Goal: Task Accomplishment & Management: Use online tool/utility

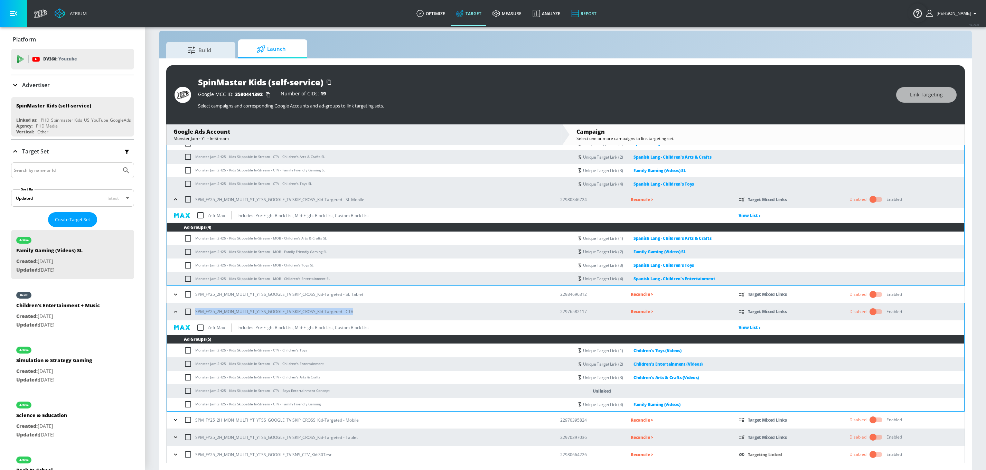
scroll to position [275, 0]
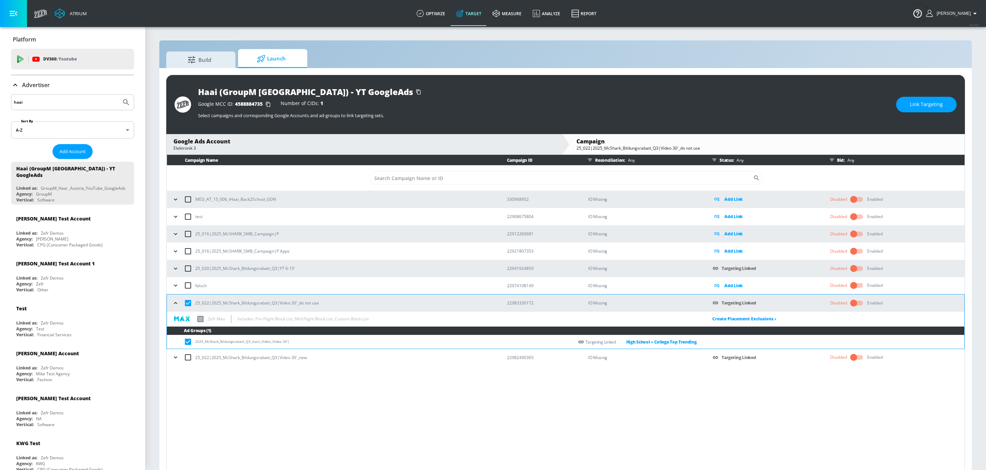
click at [83, 103] on input "haai" at bounding box center [66, 102] width 105 height 9
click at [119, 95] on button "Submit Search" at bounding box center [126, 102] width 15 height 15
click at [55, 105] on input "coke italy" at bounding box center [66, 102] width 105 height 9
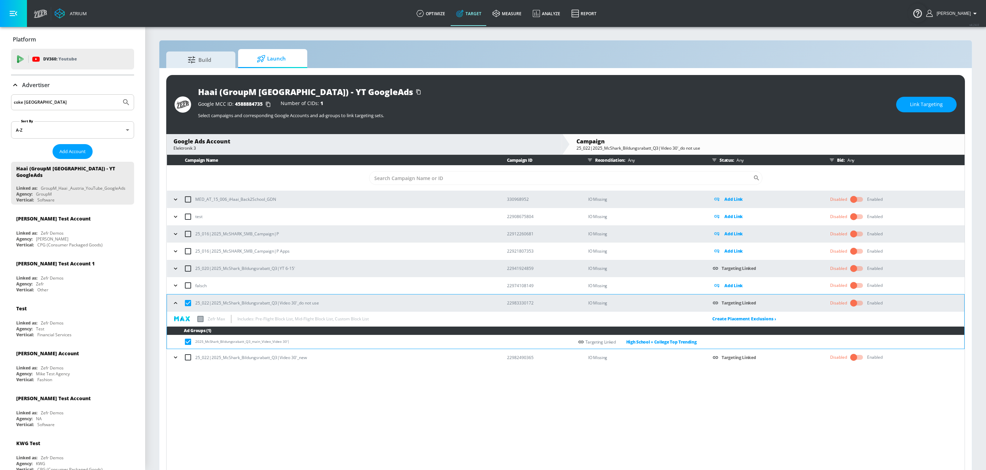
click at [55, 105] on input "coke italy" at bounding box center [66, 102] width 105 height 9
type input "coca cola"
click at [119, 95] on button "Submit Search" at bounding box center [126, 102] width 15 height 15
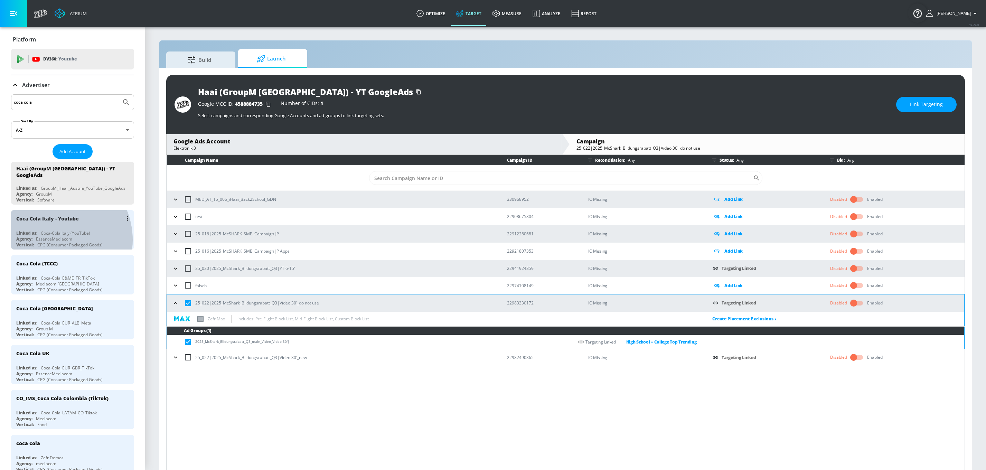
click at [54, 236] on div "EssenceMediacom" at bounding box center [54, 239] width 36 height 6
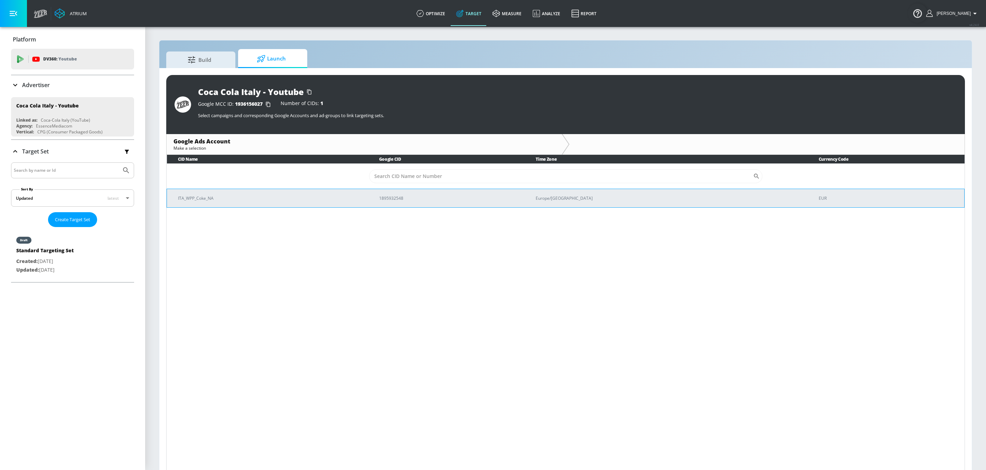
click at [238, 202] on p "ITA_WPP_Coke_NA" at bounding box center [270, 198] width 185 height 7
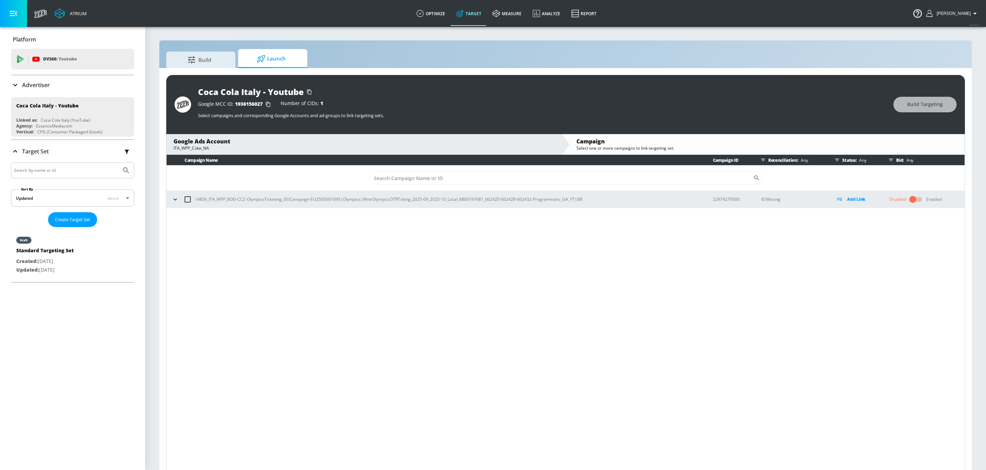
click at [174, 203] on icon "button" at bounding box center [175, 199] width 7 height 7
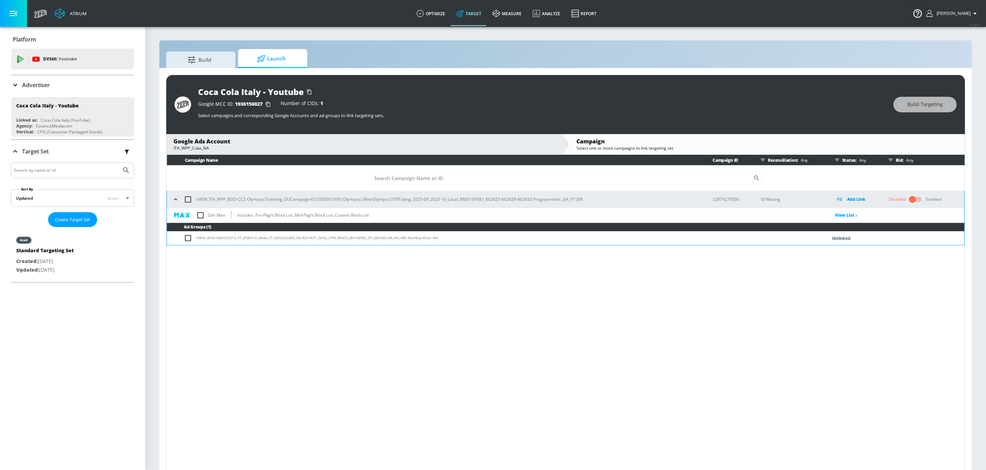
click at [204, 215] on input "checkbox" at bounding box center [200, 215] width 15 height 15
checkbox input "true"
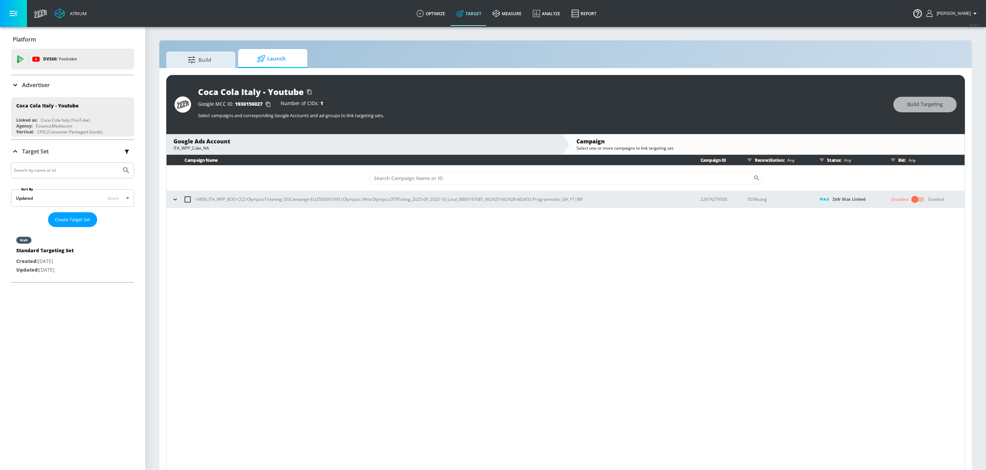
click at [916, 203] on input "checkbox" at bounding box center [914, 199] width 39 height 13
click at [933, 200] on button "button" at bounding box center [938, 199] width 10 height 10
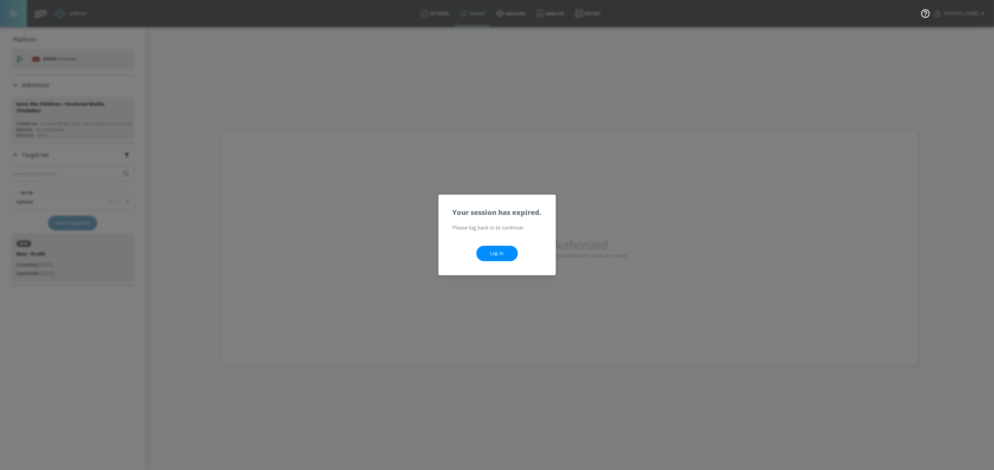
click at [505, 250] on link "Log In" at bounding box center [496, 254] width 41 height 16
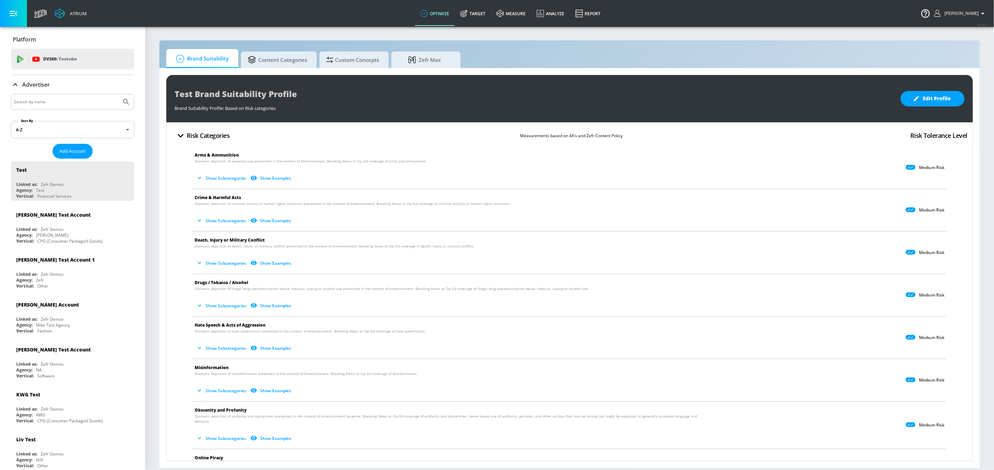
click at [89, 106] on input "Search by name" at bounding box center [66, 101] width 105 height 9
type input "spinmaster"
click at [119, 94] on button "Submit Search" at bounding box center [126, 101] width 15 height 15
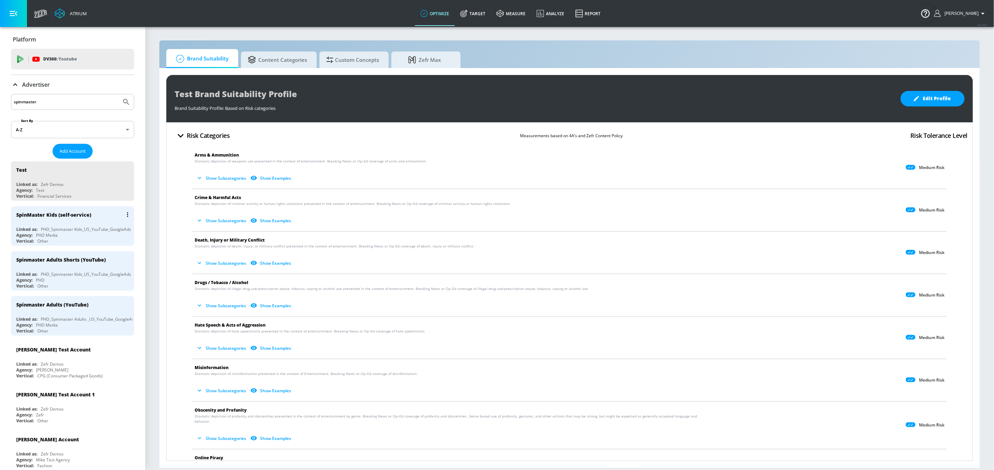
click at [70, 238] on div "Vertical: Other" at bounding box center [74, 241] width 116 height 6
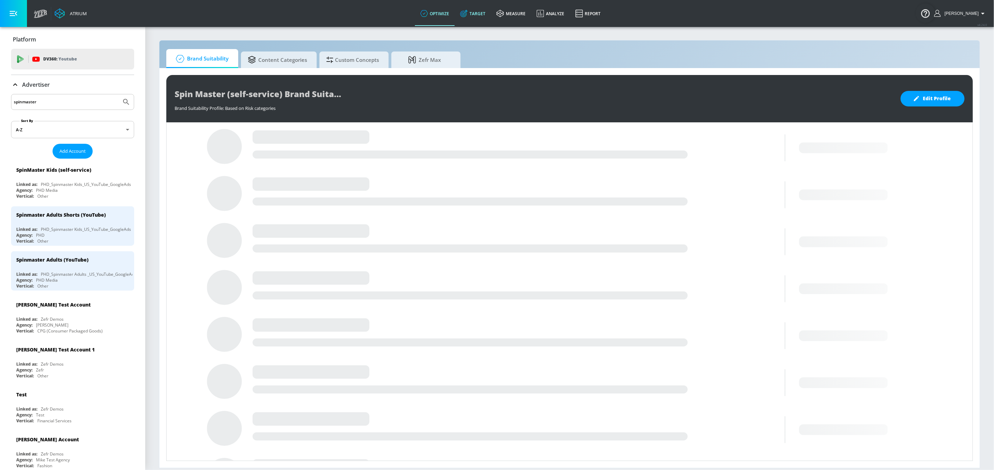
click at [488, 15] on link "Target" at bounding box center [473, 13] width 36 height 25
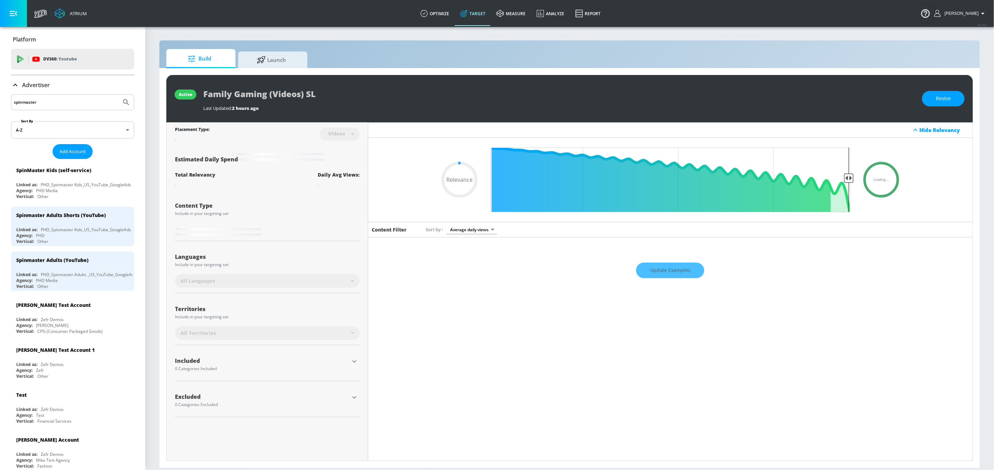
type input "0.05"
click at [290, 58] on span "Launch" at bounding box center [271, 58] width 53 height 17
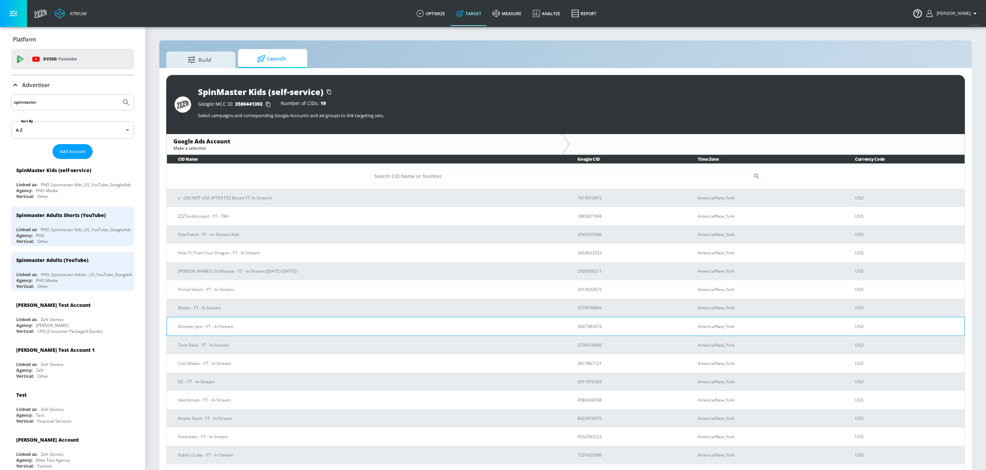
click at [216, 323] on p "Monster Jam - YT - In-Stream" at bounding box center [369, 326] width 383 height 7
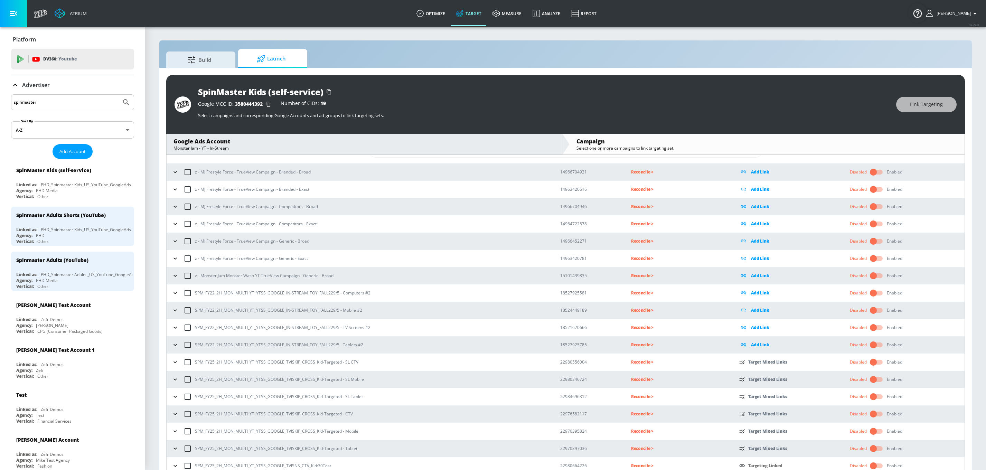
scroll to position [29, 0]
click at [177, 431] on icon "button" at bounding box center [175, 429] width 7 height 7
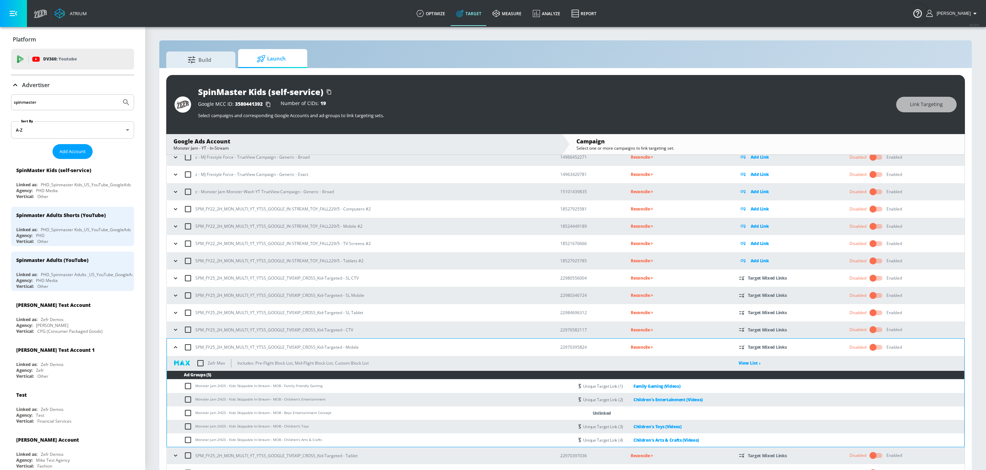
scroll to position [121, 0]
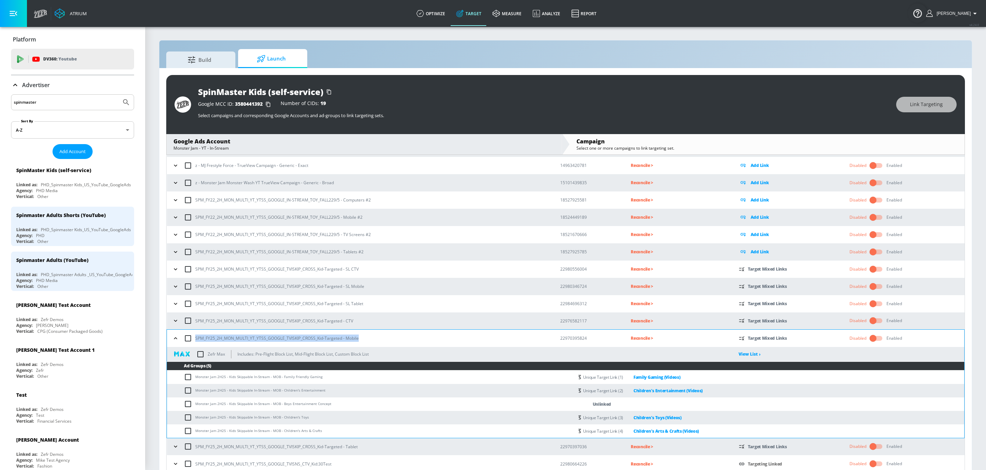
drag, startPoint x: 364, startPoint y: 337, endPoint x: 194, endPoint y: 337, distance: 170.1
click at [194, 337] on div "SPM_FY25_2H_MON_MULTI_YT_YTSS_GOOGLE_TVISKIP_CROSS_Kid-Targeted - Mobile" at bounding box center [359, 338] width 379 height 15
copy p "SPM_FY25_2H_MON_MULTI_YT_YTSS_GOOGLE_TVISKIP_CROSS_Kid-Targeted - Mobile"
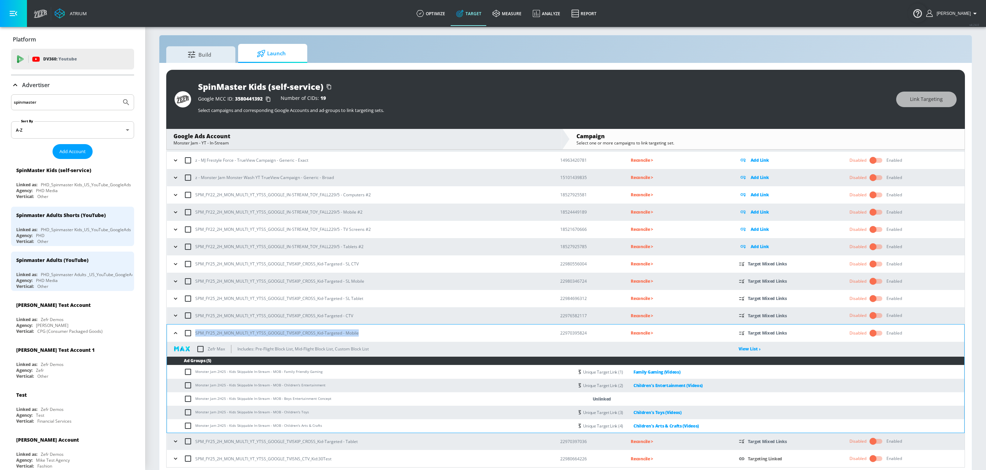
scroll to position [10, 0]
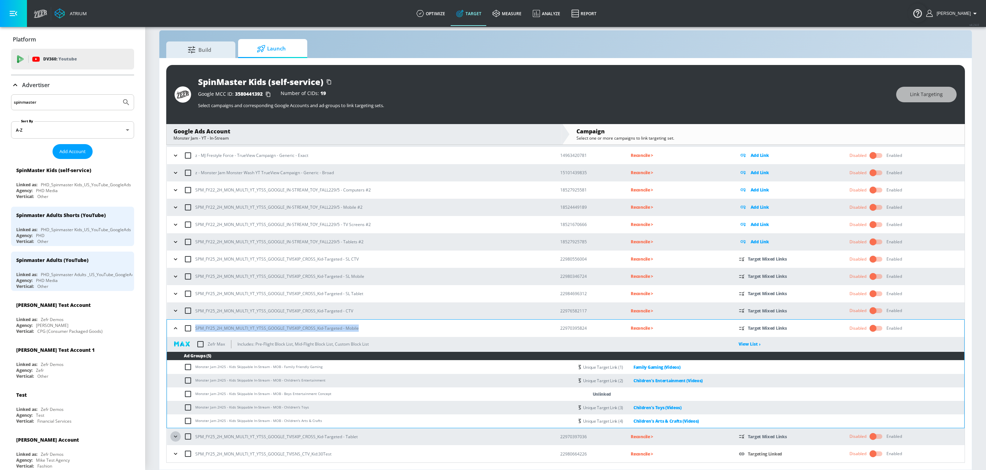
click at [176, 439] on icon "button" at bounding box center [175, 436] width 7 height 7
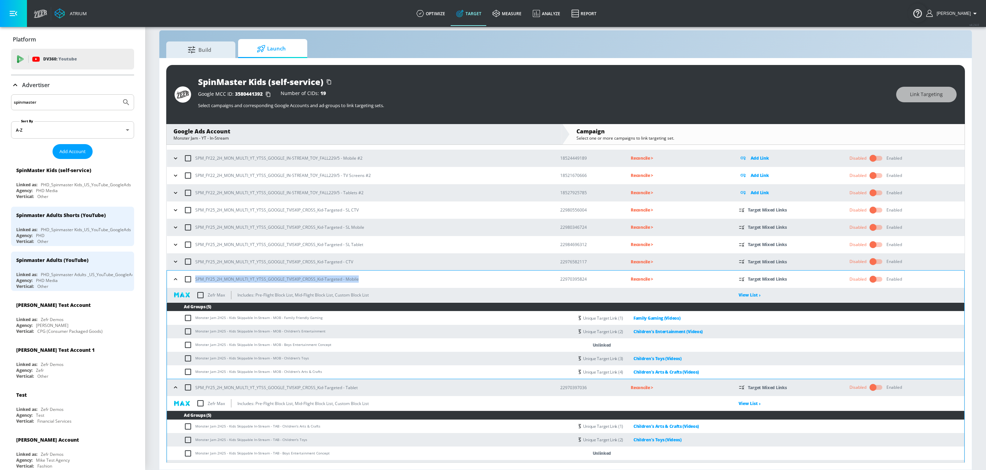
scroll to position [212, 0]
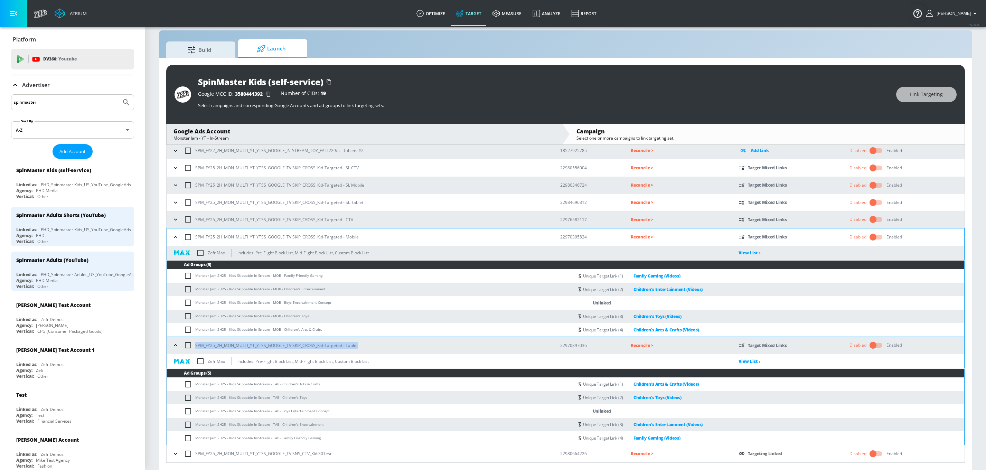
drag, startPoint x: 366, startPoint y: 343, endPoint x: 197, endPoint y: 348, distance: 169.1
click at [196, 348] on div "SPM_FY25_2H_MON_MULTI_YT_YTSS_GOOGLE_TVISKIP_CROSS_Kid-Targeted - Tablet" at bounding box center [359, 345] width 379 height 15
copy p "SPM_FY25_2H_MON_MULTI_YT_YTSS_GOOGLE_TVISKIP_CROSS_Kid-Targeted - Tablet"
click at [176, 457] on icon "button" at bounding box center [175, 454] width 7 height 7
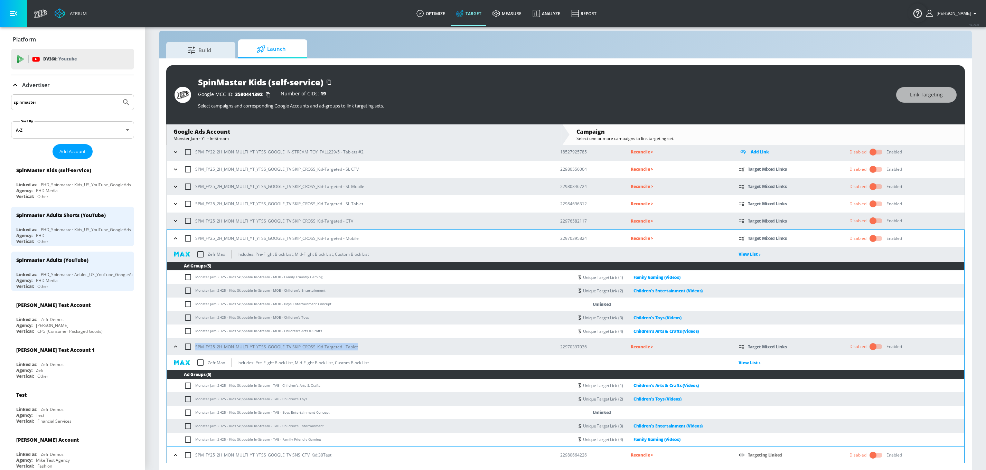
scroll to position [191, 0]
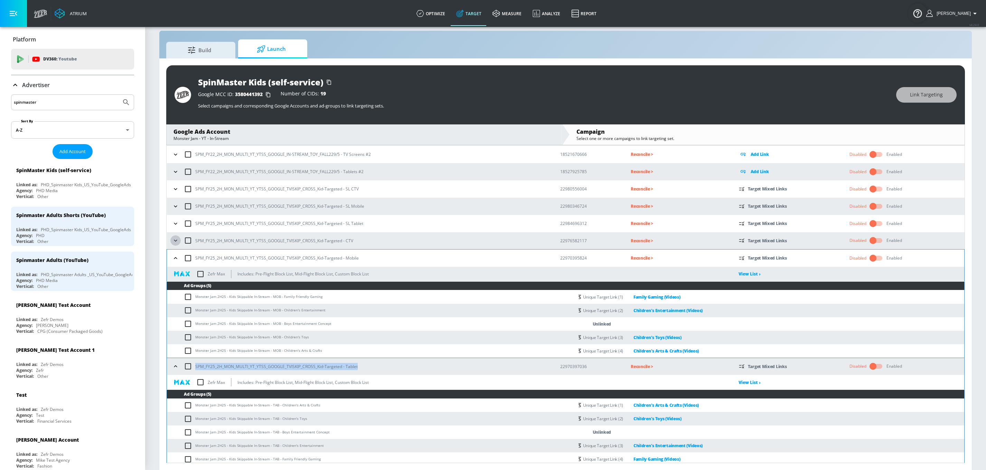
click at [175, 241] on icon "button" at bounding box center [175, 240] width 7 height 7
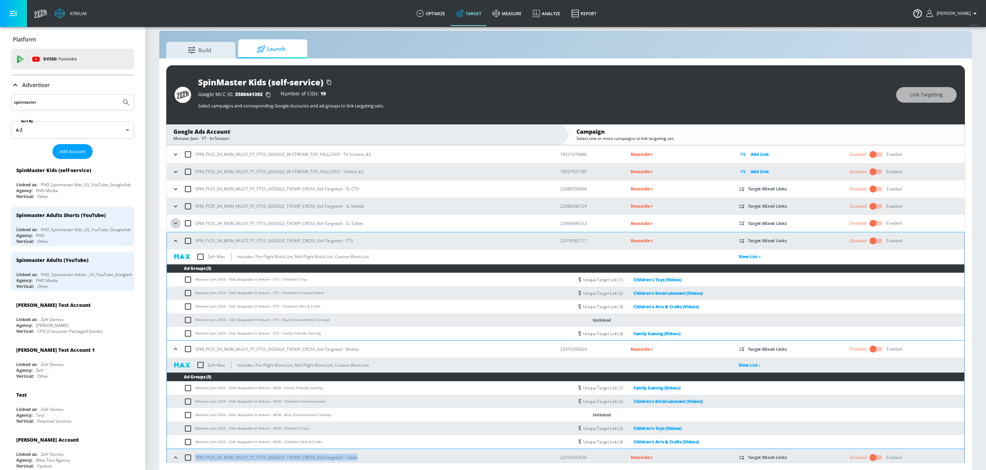
click at [175, 225] on icon "button" at bounding box center [175, 223] width 7 height 7
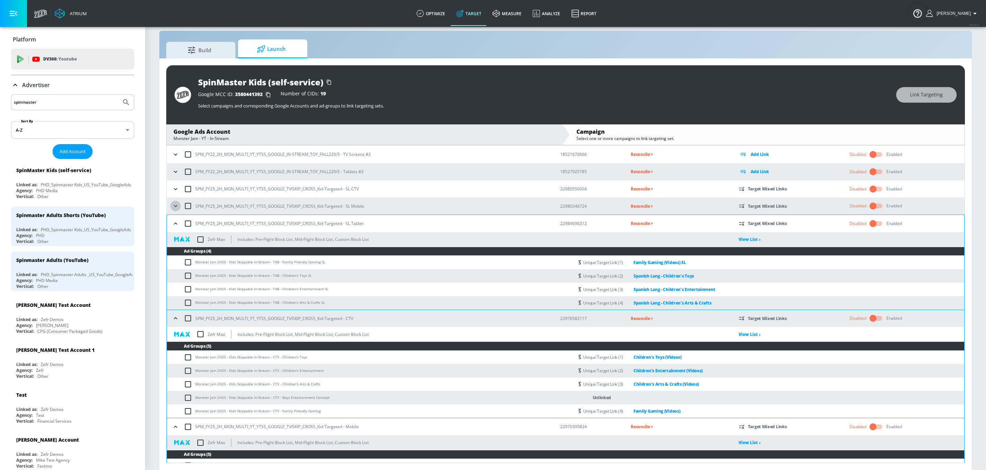
click at [176, 207] on icon "button" at bounding box center [175, 206] width 3 height 2
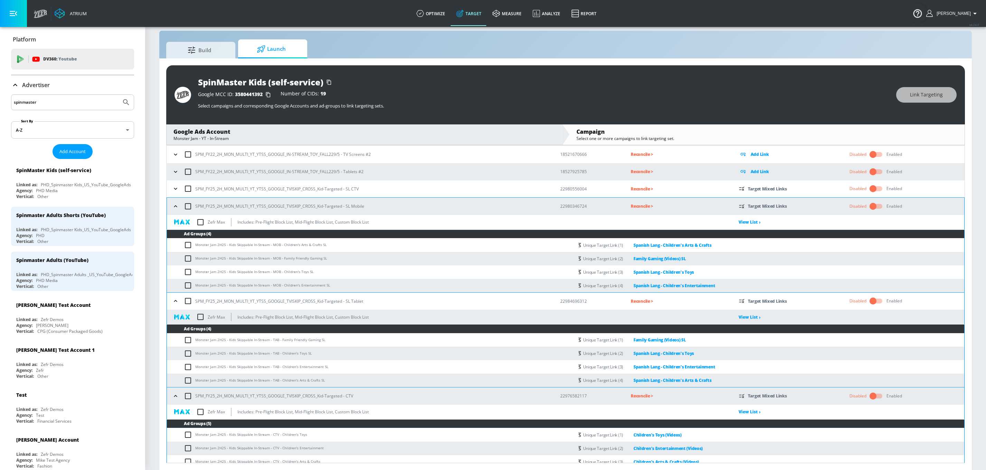
click at [176, 190] on icon "button" at bounding box center [175, 188] width 7 height 7
